Goal: Task Accomplishment & Management: Manage account settings

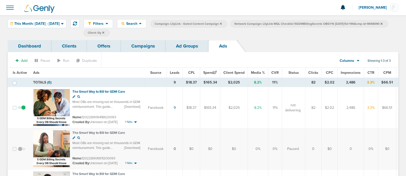
click at [147, 44] on link "Campaigns" at bounding box center [143, 46] width 45 height 12
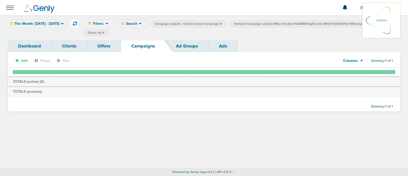
click at [380, 24] on icon at bounding box center [381, 23] width 2 height 2
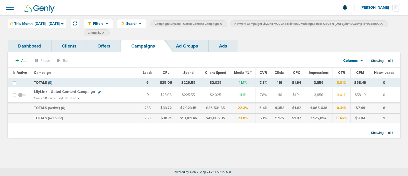
click at [380, 25] on icon at bounding box center [381, 23] width 2 height 3
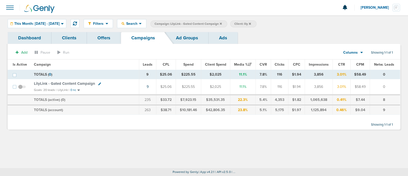
click at [222, 22] on icon at bounding box center [221, 23] width 2 height 2
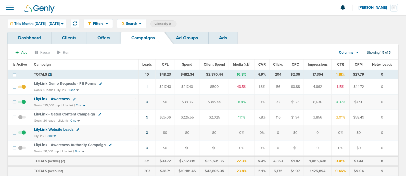
click at [171, 23] on icon at bounding box center [170, 23] width 2 height 2
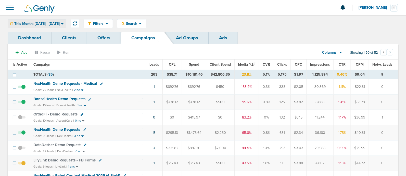
click at [62, 20] on div "This Month: [DATE] - [DATE]" at bounding box center [37, 23] width 58 height 8
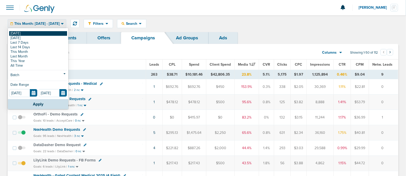
click at [20, 33] on link "[DATE]" at bounding box center [38, 33] width 58 height 5
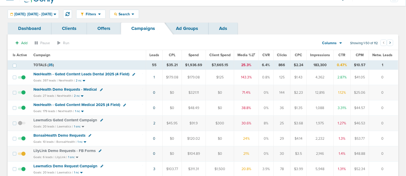
scroll to position [10, 0]
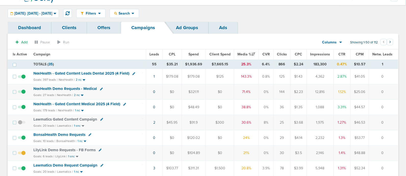
click at [86, 72] on span "NexHealth - Gated Content Leads Dental 2025 (4 Field)" at bounding box center [81, 73] width 96 height 5
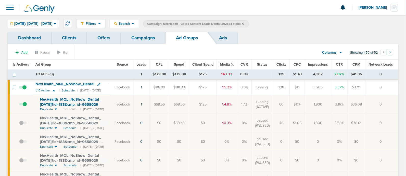
scroll to position [10, 0]
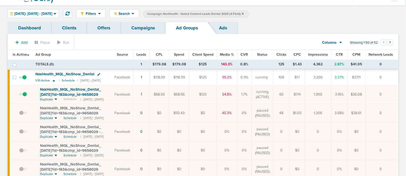
click at [24, 97] on span at bounding box center [23, 97] width 8 height 0
click at [19, 95] on input "checkbox" at bounding box center [19, 95] width 0 height 0
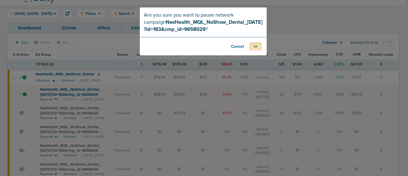
click at [260, 46] on button "OK" at bounding box center [255, 46] width 12 height 8
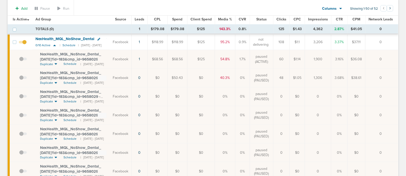
scroll to position [0, 0]
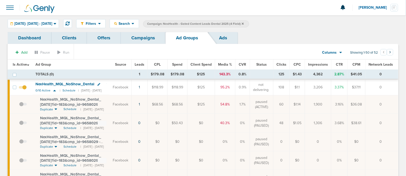
click at [144, 40] on link "Campaigns" at bounding box center [143, 38] width 45 height 12
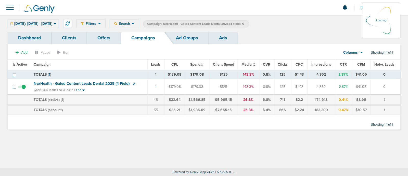
click at [244, 24] on icon at bounding box center [243, 23] width 2 height 3
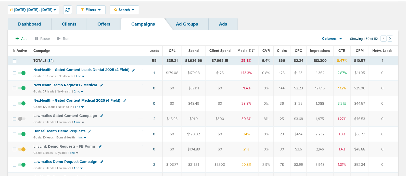
scroll to position [14, 0]
click at [114, 97] on span "NexHealth - Gated Content Medical 2025 (4 Field)" at bounding box center [76, 99] width 87 height 5
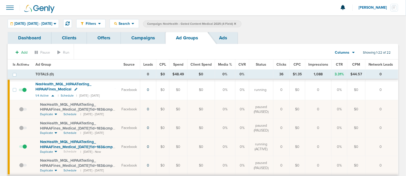
click at [141, 40] on link "Campaigns" at bounding box center [143, 38] width 45 height 12
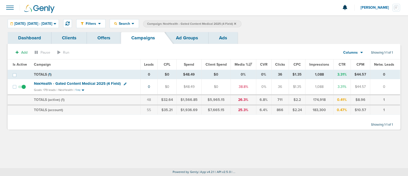
click at [236, 22] on icon at bounding box center [235, 23] width 2 height 3
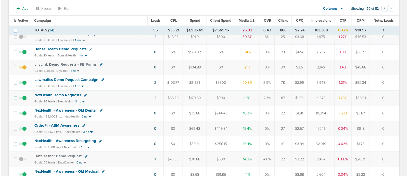
scroll to position [98, 0]
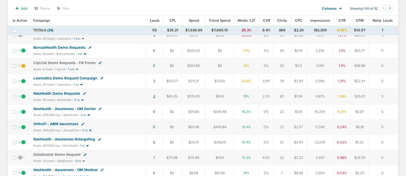
click at [154, 95] on link "2" at bounding box center [154, 96] width 2 height 4
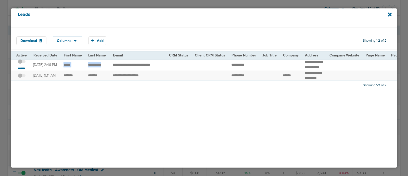
drag, startPoint x: 62, startPoint y: 67, endPoint x: 107, endPoint y: 64, distance: 45.4
copy tr "**********"
click at [222, 109] on div "Download Columns Save selections Reset to defaults Is Active Received Date Firs…" at bounding box center [203, 97] width 385 height 140
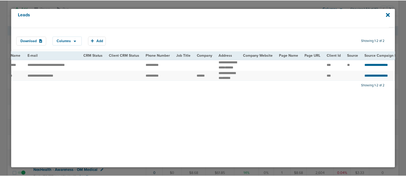
scroll to position [0, 0]
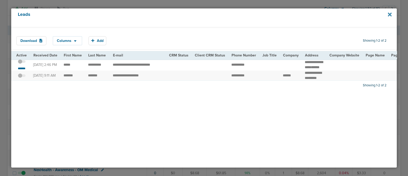
click at [390, 16] on icon at bounding box center [390, 15] width 4 height 6
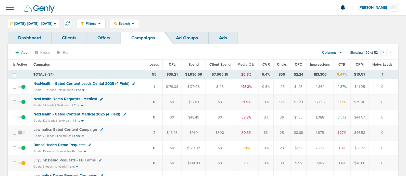
click at [132, 83] on icon at bounding box center [133, 83] width 3 height 3
select select
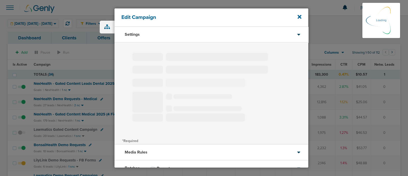
type input "NexHealth - Gated Content Leads Dental 2025 (4 Field)"
select select "Leads"
radio input "true"
select select "readWrite"
select select "1"
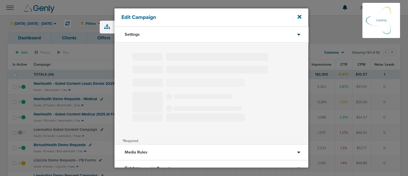
select select "2"
select select "3"
select select "4"
select select "6"
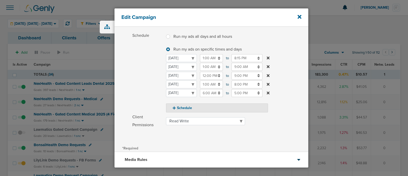
scroll to position [58, 0]
click at [210, 96] on input "6:00 AM" at bounding box center [211, 94] width 23 height 8
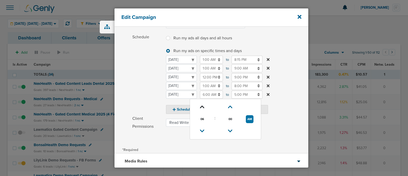
click at [202, 107] on icon at bounding box center [202, 106] width 5 height 3
type input "7:00 AM"
click at [286, 106] on label "Schedule Run my ads all days and all hours Run my ads all days and all hours Ru…" at bounding box center [220, 73] width 176 height 81
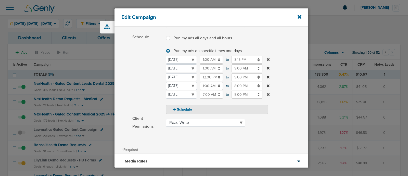
scroll to position [104, 0]
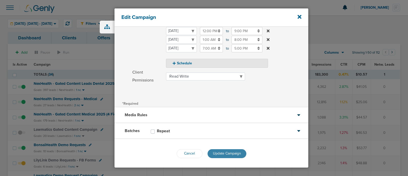
click at [227, 153] on span "Update Campaign" at bounding box center [227, 153] width 28 height 4
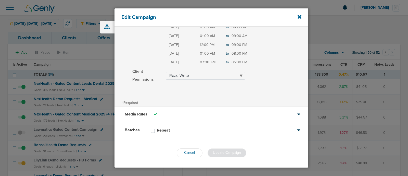
scroll to position [88, 0]
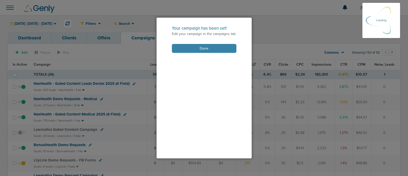
click at [195, 47] on button "Done" at bounding box center [204, 48] width 64 height 9
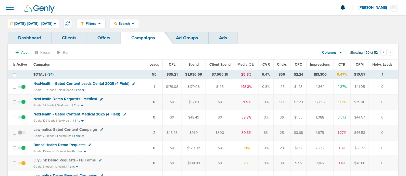
click at [100, 99] on icon at bounding box center [101, 99] width 3 height 3
select select
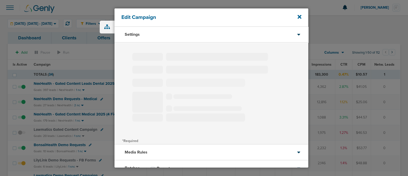
select select "1"
select select "2"
select select "3"
select select "4"
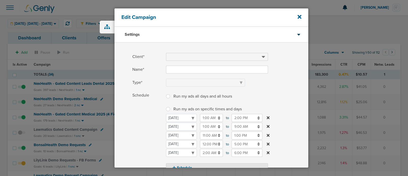
type input "NexHealth Demo Requests - Medical"
select select "Leads"
radio input "true"
select select "readOnly"
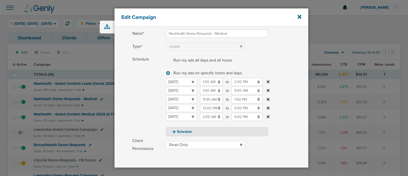
scroll to position [36, 0]
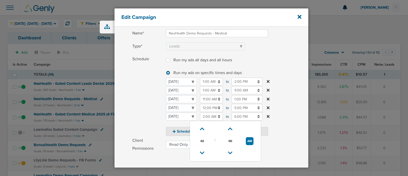
click at [209, 116] on input "2:00 AM" at bounding box center [211, 116] width 23 height 8
click at [203, 128] on icon at bounding box center [202, 128] width 5 height 3
click at [203, 127] on icon at bounding box center [202, 128] width 5 height 3
click at [204, 127] on icon at bounding box center [202, 128] width 5 height 3
click at [204, 127] on link at bounding box center [201, 129] width 9 height 8
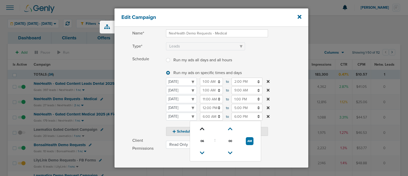
click at [202, 127] on icon at bounding box center [202, 128] width 5 height 3
type input "7:00 AM"
click at [293, 106] on label "Schedule Run my ads all days and all hours Run my ads all days and all hours Ru…" at bounding box center [220, 95] width 176 height 81
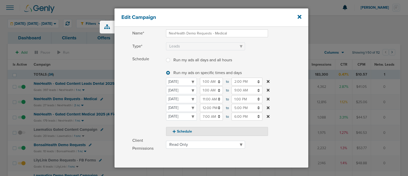
click at [243, 117] on input "6:00 PM" at bounding box center [246, 116] width 31 height 8
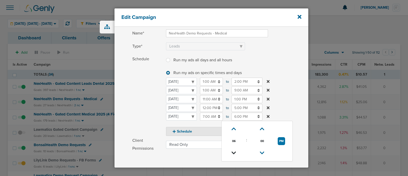
click at [234, 151] on icon at bounding box center [233, 152] width 5 height 3
type input "5:00 PM"
click at [290, 96] on label "Schedule Run my ads all days and all hours Run my ads all days and all hours Ru…" at bounding box center [220, 95] width 176 height 81
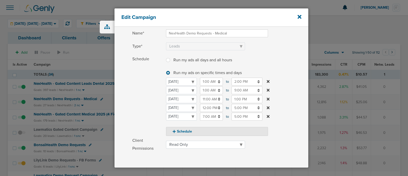
scroll to position [104, 0]
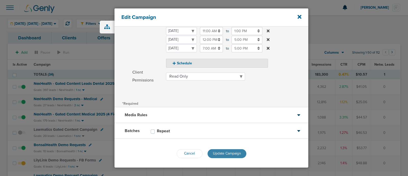
click at [231, 155] on button "Update Campaign" at bounding box center [226, 153] width 39 height 9
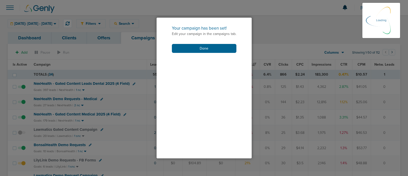
scroll to position [88, 0]
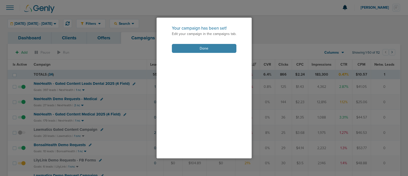
click at [196, 45] on button "Done" at bounding box center [204, 48] width 64 height 9
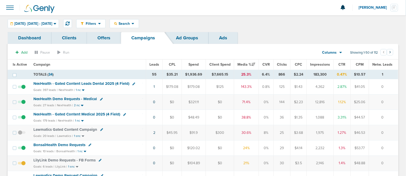
click at [123, 113] on icon at bounding box center [124, 114] width 3 height 3
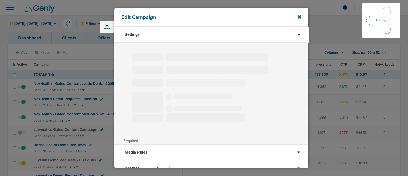
select select "1"
select select "2"
select select "3"
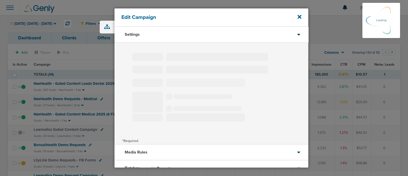
select select "3"
select select "4"
select select "6"
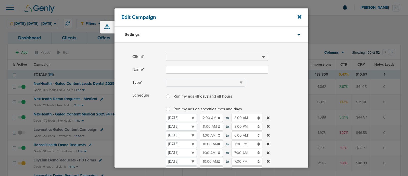
type input "NexHealth - Gated Content Medical 2025 (4 Field)"
select select "Leads"
radio input "true"
select select "readWrite"
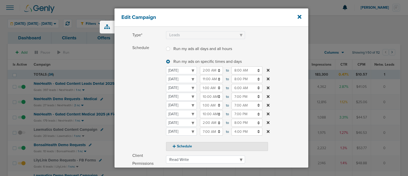
scroll to position [58, 0]
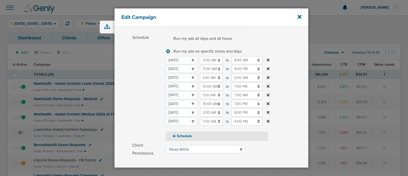
click at [242, 121] on input "4:00 PM" at bounding box center [246, 121] width 31 height 8
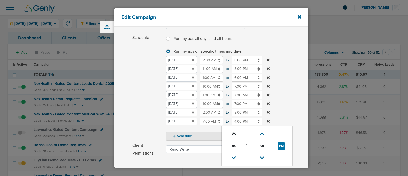
click at [234, 132] on icon at bounding box center [233, 133] width 5 height 3
type input "6:00 PM"
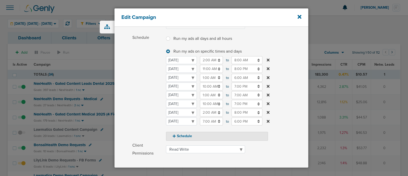
click at [281, 104] on label "Schedule Run my ads all days and all hours Run my ads all days and all hours Ru…" at bounding box center [220, 87] width 176 height 107
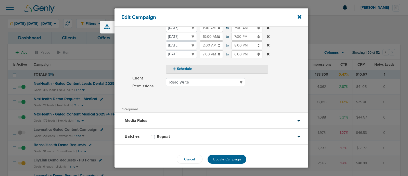
scroll to position [130, 0]
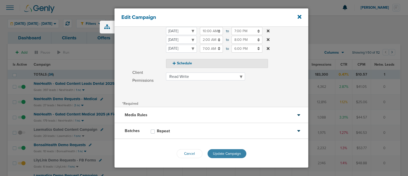
click at [232, 151] on span "Update Campaign" at bounding box center [227, 153] width 28 height 4
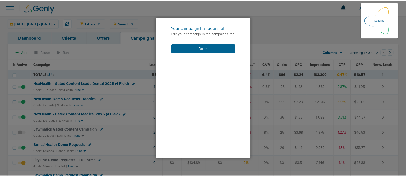
scroll to position [114, 0]
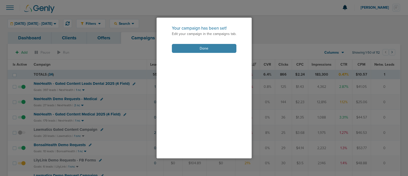
click at [199, 47] on button "Done" at bounding box center [204, 48] width 64 height 9
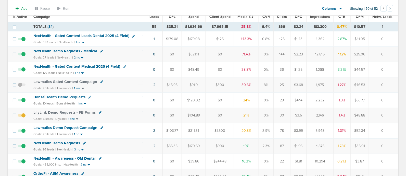
scroll to position [47, 0]
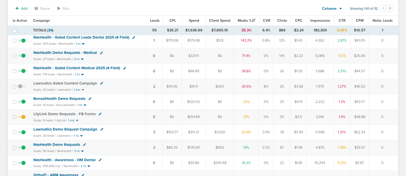
click at [70, 98] on span "BonsaiHealth Demo Requests" at bounding box center [59, 98] width 52 height 5
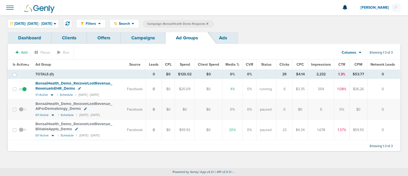
click at [151, 41] on link "Campaigns" at bounding box center [143, 38] width 45 height 12
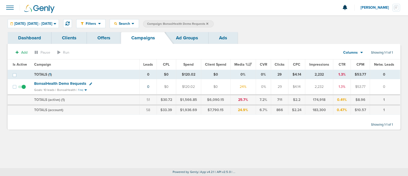
click at [208, 23] on icon at bounding box center [207, 23] width 2 height 3
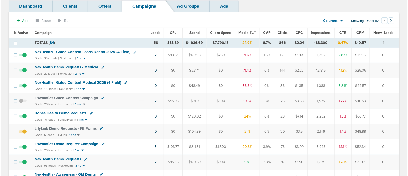
scroll to position [31, 0]
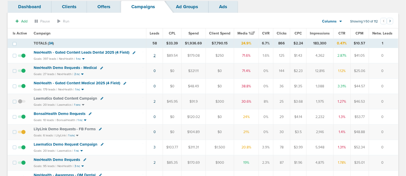
click at [155, 56] on link "2" at bounding box center [154, 55] width 2 height 4
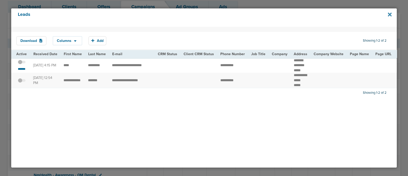
click at [389, 14] on icon at bounding box center [390, 14] width 4 height 4
click at [390, 14] on icon at bounding box center [390, 14] width 4 height 4
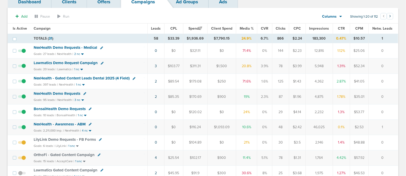
scroll to position [41, 0]
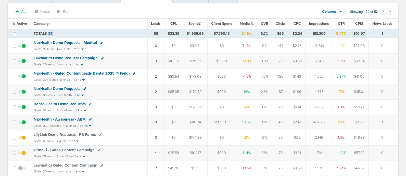
click at [109, 72] on span "NexHealth - Gated Content Leads Dental 2025 (4 Field)" at bounding box center [82, 73] width 96 height 5
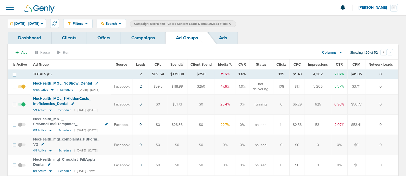
click at [52, 89] on icon at bounding box center [52, 90] width 3 height 2
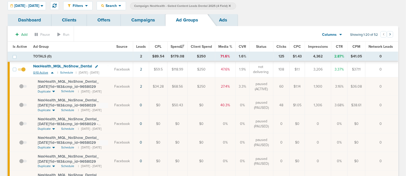
scroll to position [18, 0]
click at [22, 88] on span at bounding box center [23, 88] width 8 height 0
click at [19, 87] on input "checkbox" at bounding box center [19, 87] width 0 height 0
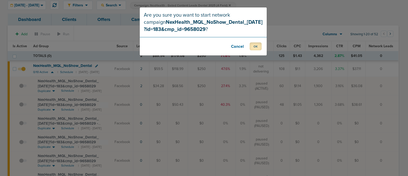
click at [255, 46] on button "OK" at bounding box center [255, 46] width 12 height 8
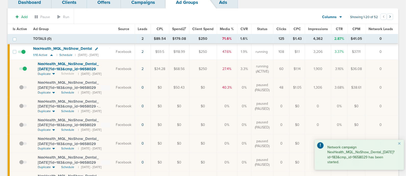
scroll to position [36, 0]
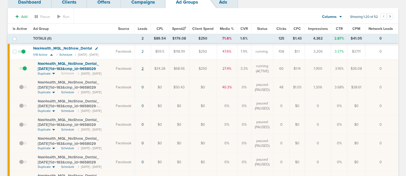
click at [144, 67] on link "2" at bounding box center [143, 68] width 2 height 4
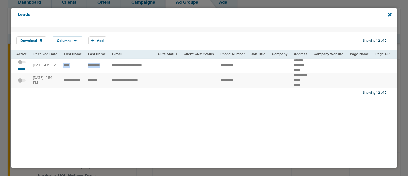
drag, startPoint x: 62, startPoint y: 67, endPoint x: 105, endPoint y: 64, distance: 42.9
copy tr
click at [389, 15] on icon at bounding box center [390, 14] width 4 height 4
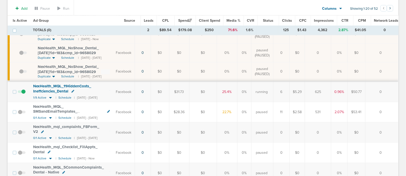
scroll to position [202, 0]
click at [141, 82] on td "0" at bounding box center [143, 91] width 16 height 21
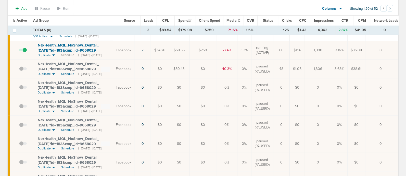
scroll to position [0, 0]
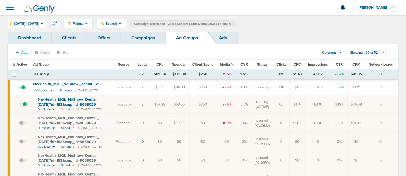
click at [155, 40] on link "Campaigns" at bounding box center [143, 38] width 45 height 12
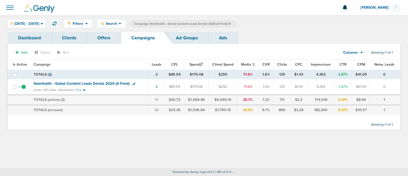
click at [231, 23] on icon at bounding box center [230, 23] width 2 height 3
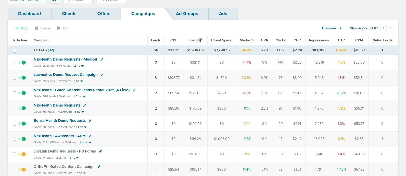
scroll to position [24, 0]
click at [80, 73] on span "Lawmatics Demo Request Campaign" at bounding box center [66, 74] width 64 height 5
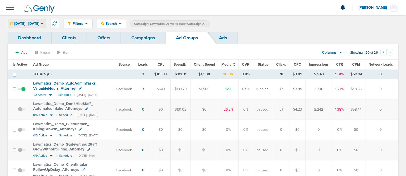
click at [39, 23] on span "09.05.2025 - 09.05.2025" at bounding box center [26, 24] width 25 height 4
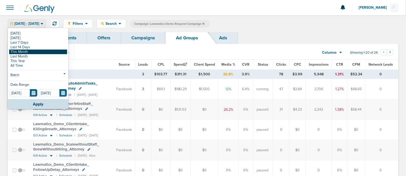
click at [29, 50] on link "This Month" at bounding box center [38, 51] width 58 height 5
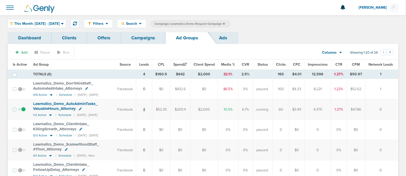
click at [145, 108] on link "4" at bounding box center [144, 109] width 2 height 4
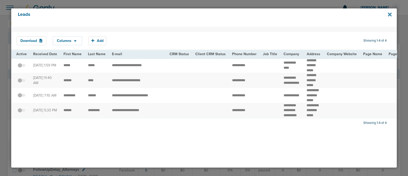
click at [388, 14] on icon at bounding box center [390, 14] width 4 height 4
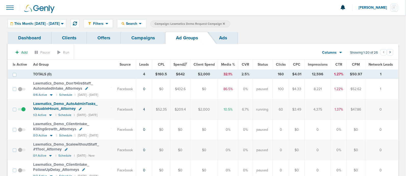
click at [151, 37] on link "Campaigns" at bounding box center [143, 38] width 45 height 12
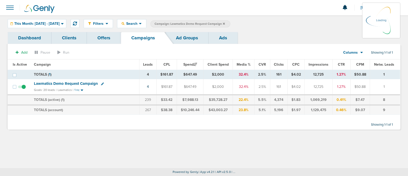
click at [225, 23] on icon at bounding box center [224, 23] width 2 height 3
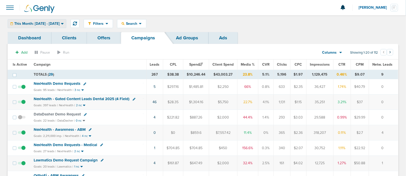
click at [66, 20] on div "This Month: [DATE] - [DATE]" at bounding box center [37, 23] width 58 height 8
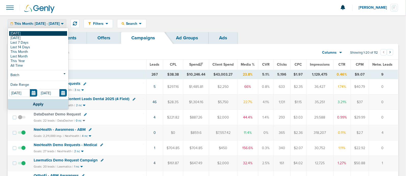
click at [17, 32] on link "[DATE]" at bounding box center [38, 33] width 58 height 5
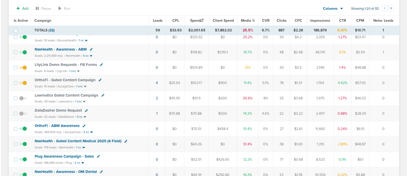
scroll to position [112, 0]
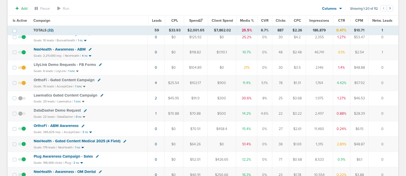
click at [98, 78] on icon at bounding box center [99, 79] width 3 height 3
select select
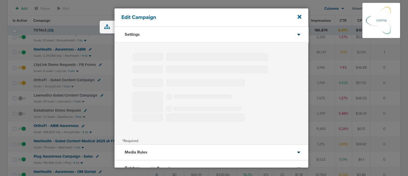
type input "OrthoFi - Gated Content Campaign"
select select "Leads"
radio input "true"
select select "readWrite"
select select "1"
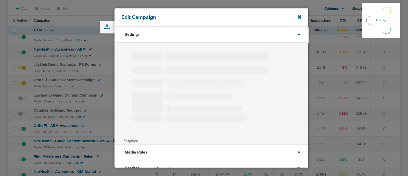
select select "2"
select select "3"
select select "4"
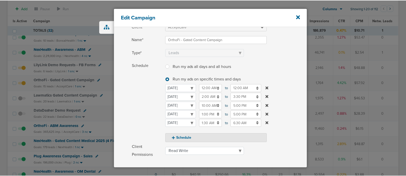
scroll to position [32, 0]
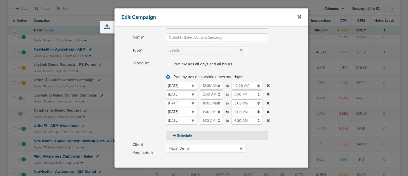
click at [300, 18] on icon at bounding box center [299, 17] width 4 height 4
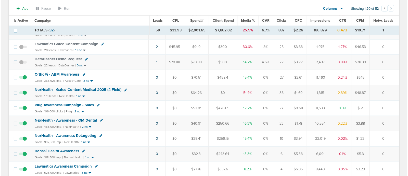
scroll to position [162, 0]
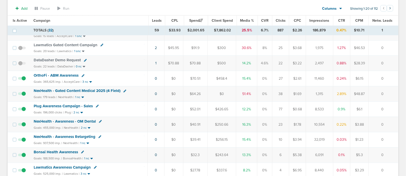
click at [124, 89] on icon at bounding box center [124, 90] width 3 height 3
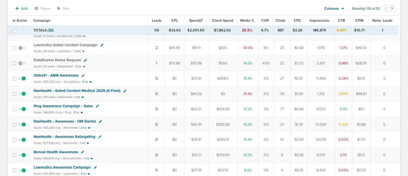
select select
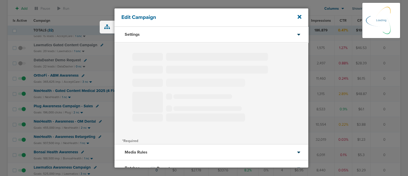
type input "NexHealth - Gated Content Medical 2025 (4 Field)"
select select "Leads"
radio input "true"
select select "readWrite"
select select "1"
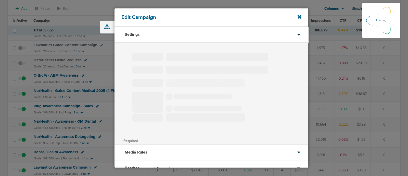
select select "1"
select select "2"
select select "3"
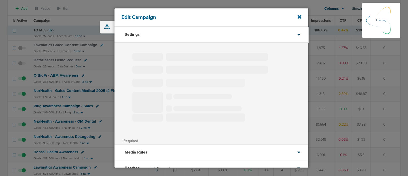
select select "4"
select select "6"
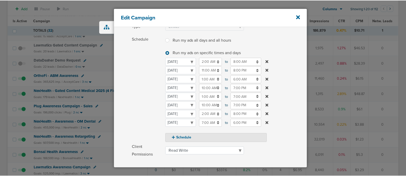
scroll to position [57, 0]
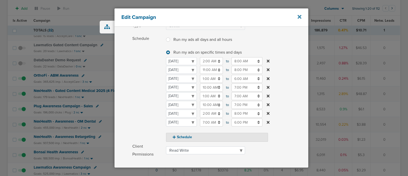
click at [299, 17] on icon at bounding box center [299, 17] width 4 height 4
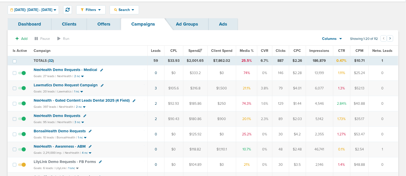
scroll to position [13, 0]
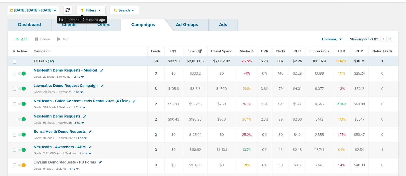
click at [72, 7] on button at bounding box center [67, 10] width 9 height 9
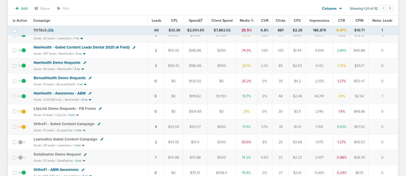
scroll to position [0, 0]
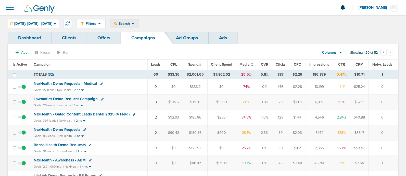
click at [131, 23] on span "Search" at bounding box center [124, 23] width 15 height 4
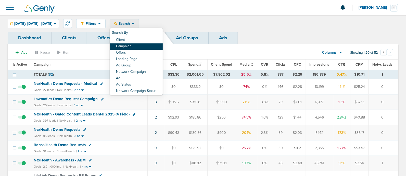
click at [139, 45] on link "Campaign" at bounding box center [136, 46] width 53 height 6
select select "cmpName"
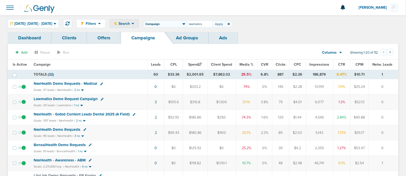
type input "lawmatics"
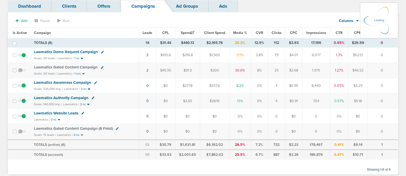
scroll to position [32, 0]
click at [72, 65] on span "Lawmatics Gated Content Campaign" at bounding box center [66, 66] width 64 height 5
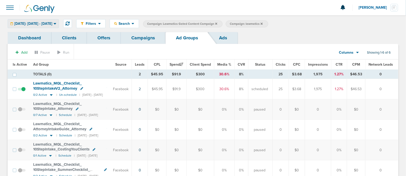
click at [59, 27] on div "[DATE]: [DATE] - [DATE]" at bounding box center [33, 23] width 51 height 8
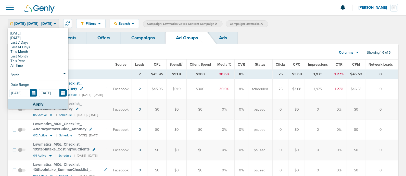
click at [107, 71] on td "TOTALS (0)" at bounding box center [81, 74] width 102 height 9
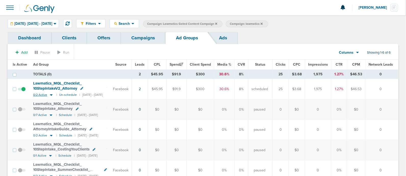
click at [51, 95] on icon at bounding box center [51, 95] width 3 height 2
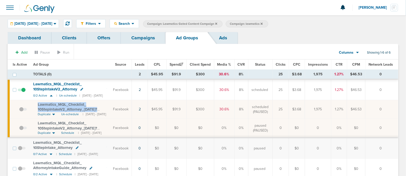
drag, startPoint x: 37, startPoint y: 102, endPoint x: 117, endPoint y: 108, distance: 80.5
click at [110, 108] on td "Lawmatics_ MQL_ Checklist_ 10StepIntakeV2_ Attorney_ 09.02.25?id=189&cmp_ id=96…" at bounding box center [70, 109] width 80 height 19
copy td "Lawmatics_ MQL_ Checklist_ 10StepIntakeV2_ Attorney_ 09.02.25?id=189&cmp_ id=96…"
click at [156, 42] on link "Campaigns" at bounding box center [143, 38] width 45 height 12
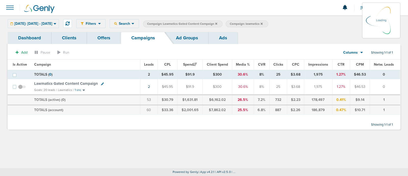
click at [217, 25] on span "Campaign: Lawmatics Gated Content Campaign" at bounding box center [182, 24] width 70 height 4
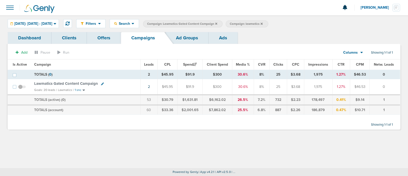
click at [217, 23] on icon at bounding box center [216, 23] width 2 height 3
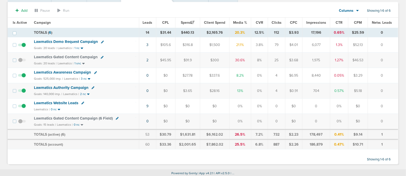
scroll to position [42, 0]
click at [85, 118] on span "Lawmatics Gated Content Campaign (6 Field)" at bounding box center [73, 118] width 79 height 5
